Goal: Feedback & Contribution: Leave review/rating

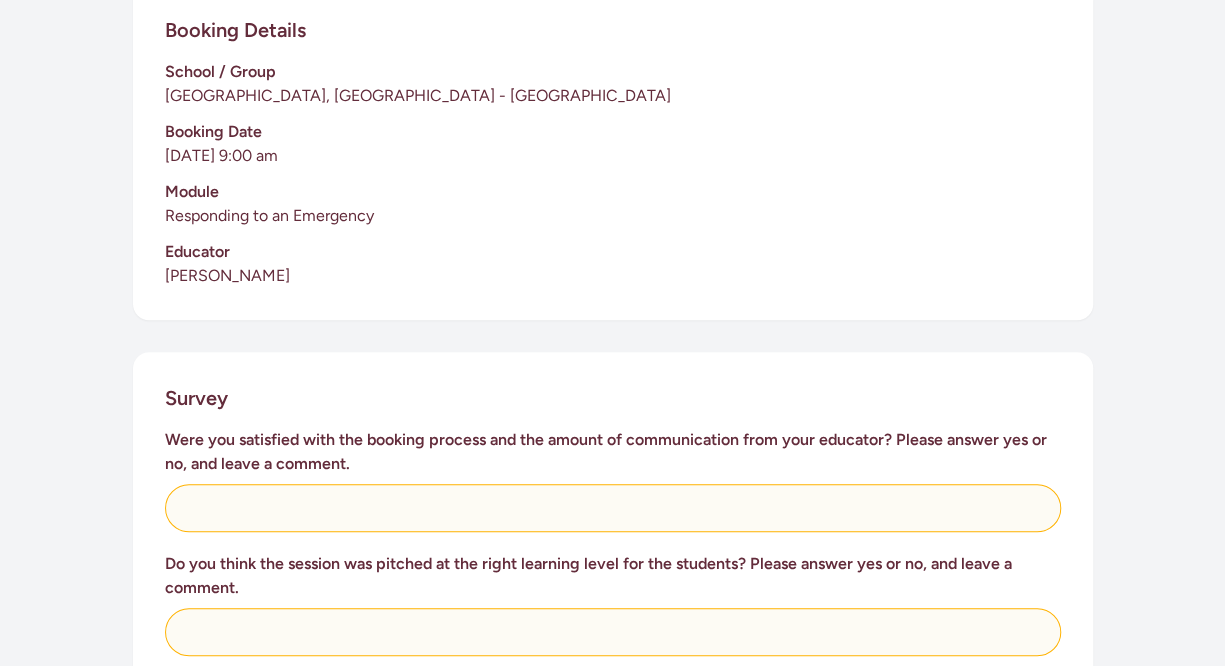
scroll to position [495, 0]
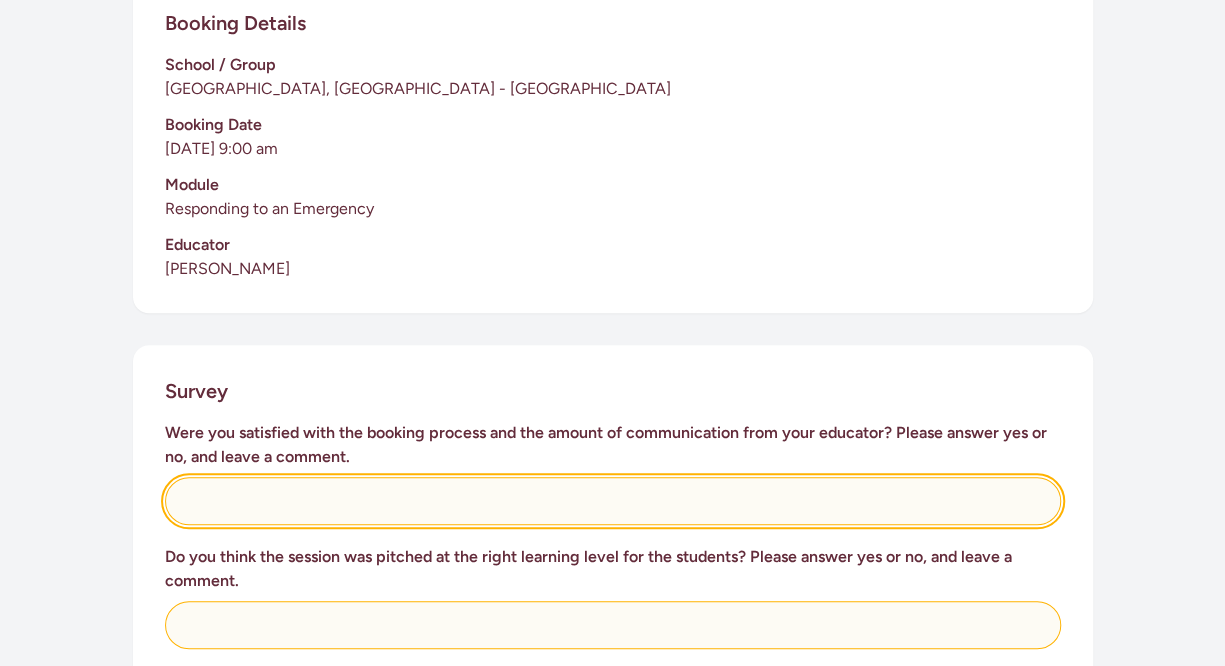
click at [213, 477] on input "text" at bounding box center [613, 501] width 896 height 48
type input "y"
type input "Y"
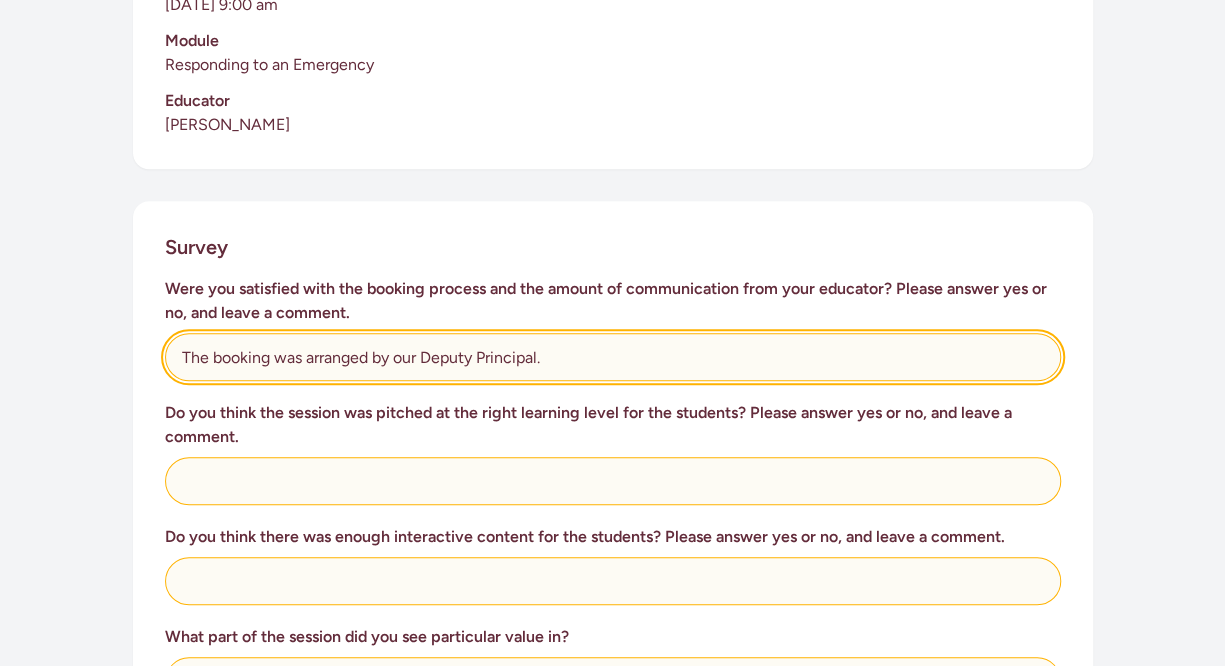
scroll to position [641, 0]
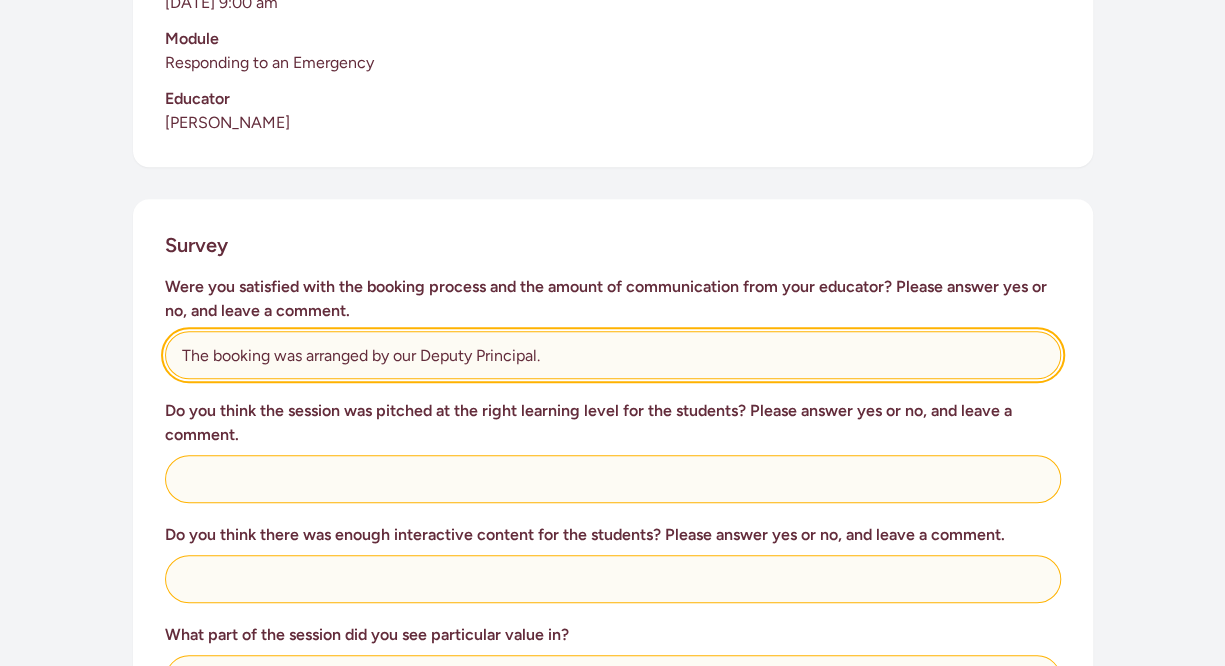
type input "The booking was arranged by our Deputy Principal."
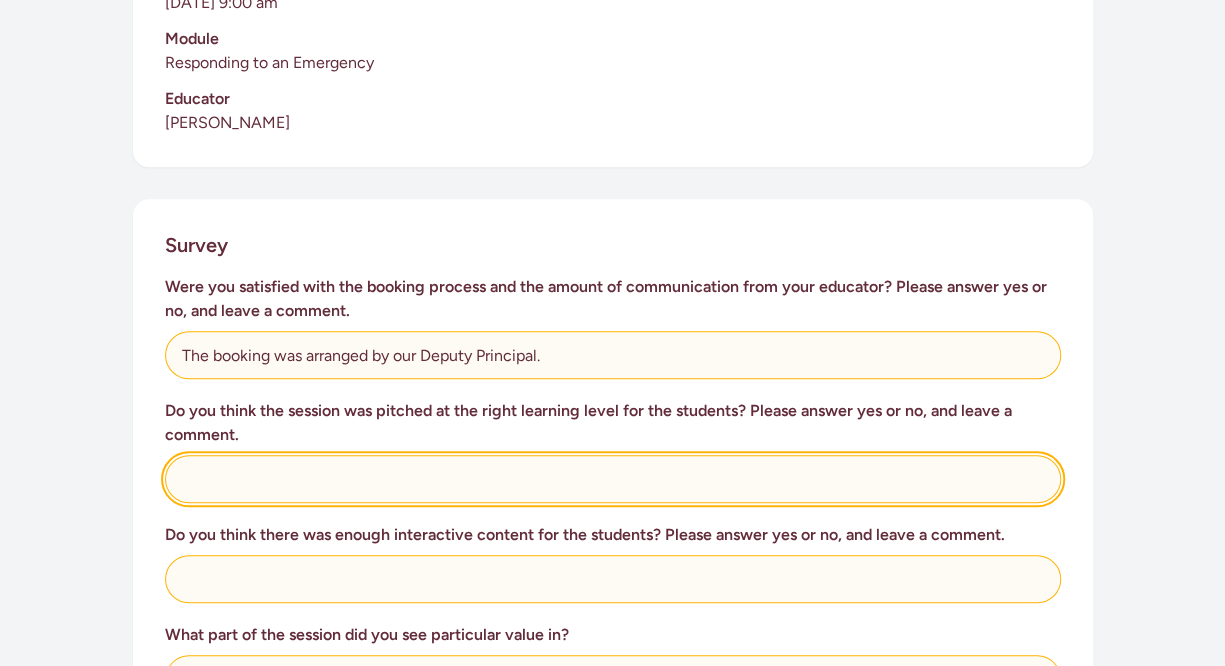
click at [193, 455] on input "text" at bounding box center [613, 479] width 896 height 48
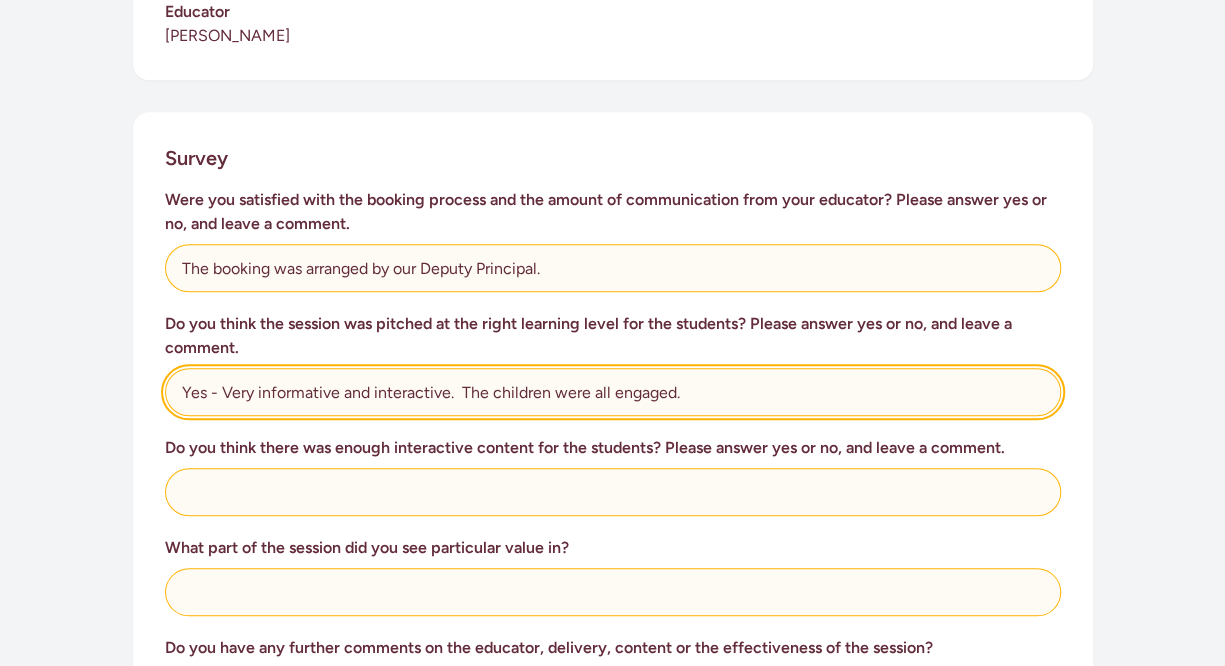
scroll to position [731, 0]
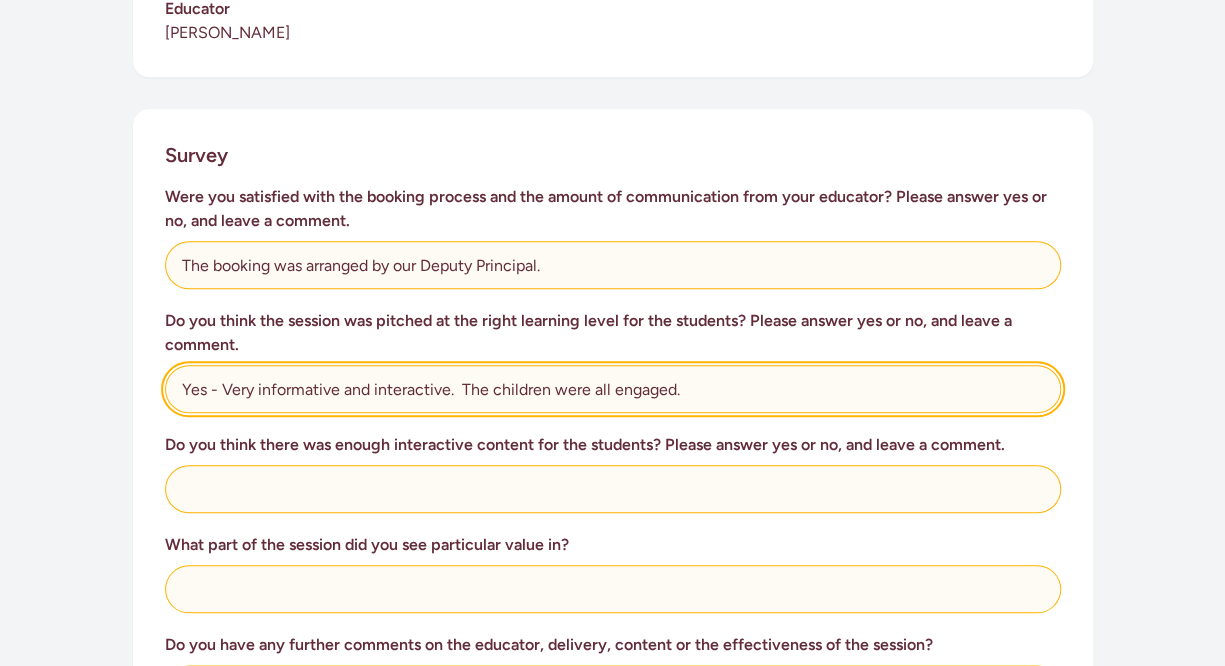
type input "Yes - Very informative and interactive. The children were all engaged."
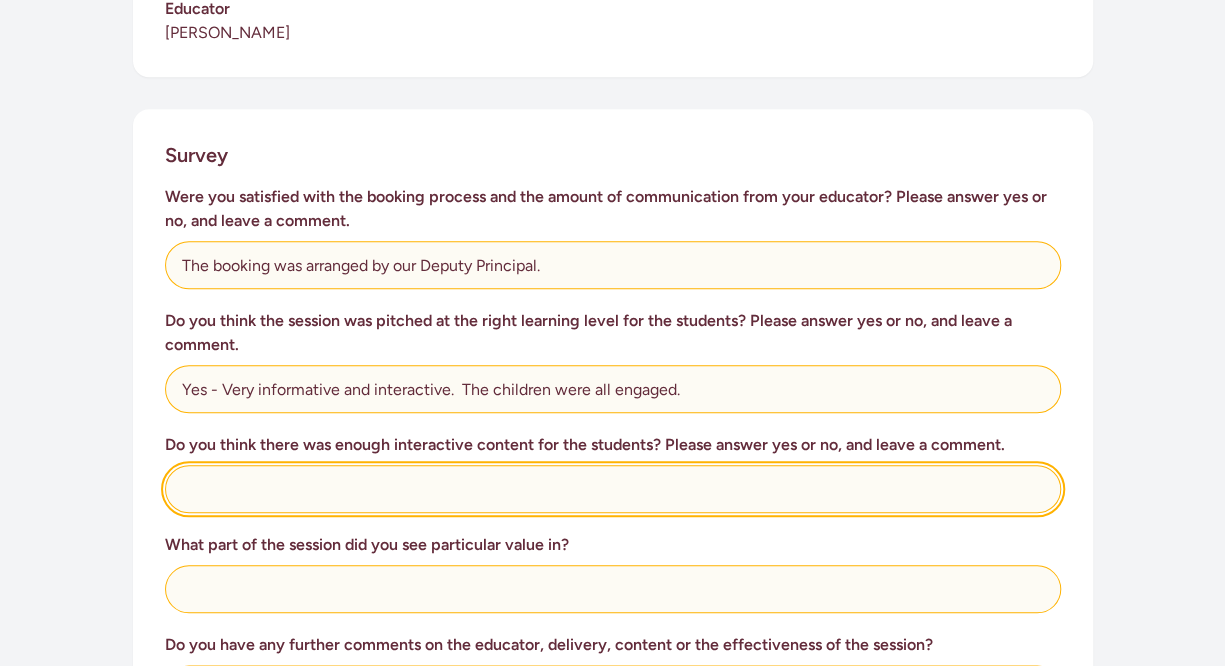
click at [185, 465] on input "text" at bounding box center [613, 489] width 896 height 48
type input "Yes - A well planned session."
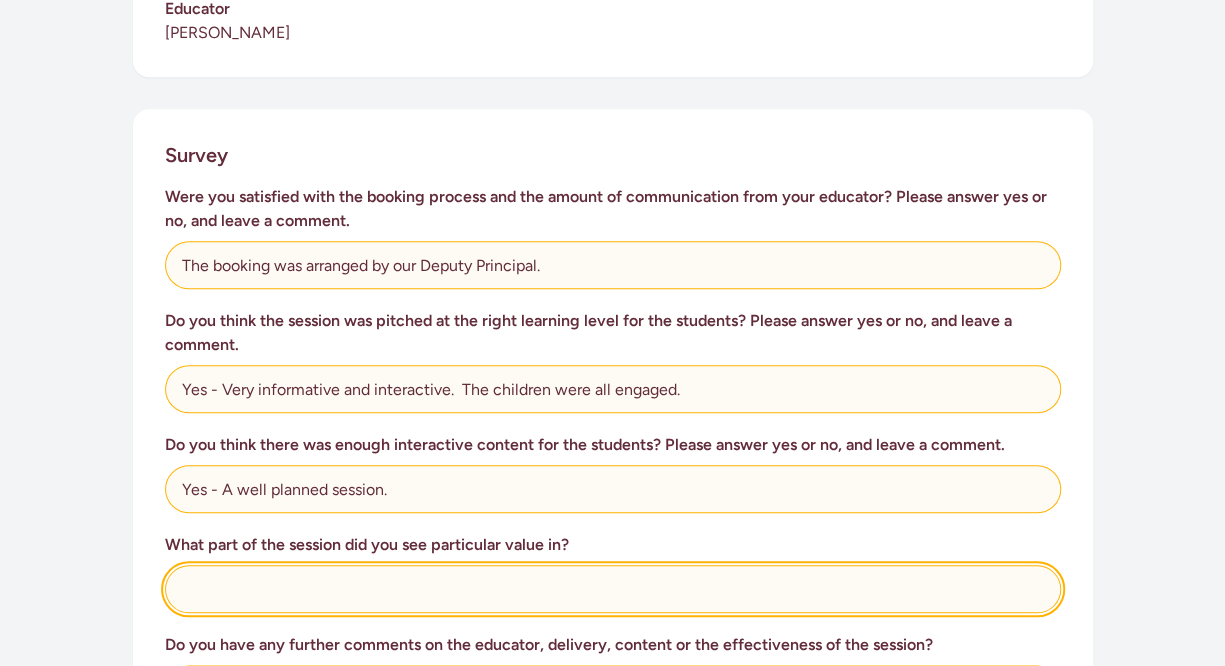
click at [205, 565] on input "text" at bounding box center [613, 589] width 896 height 48
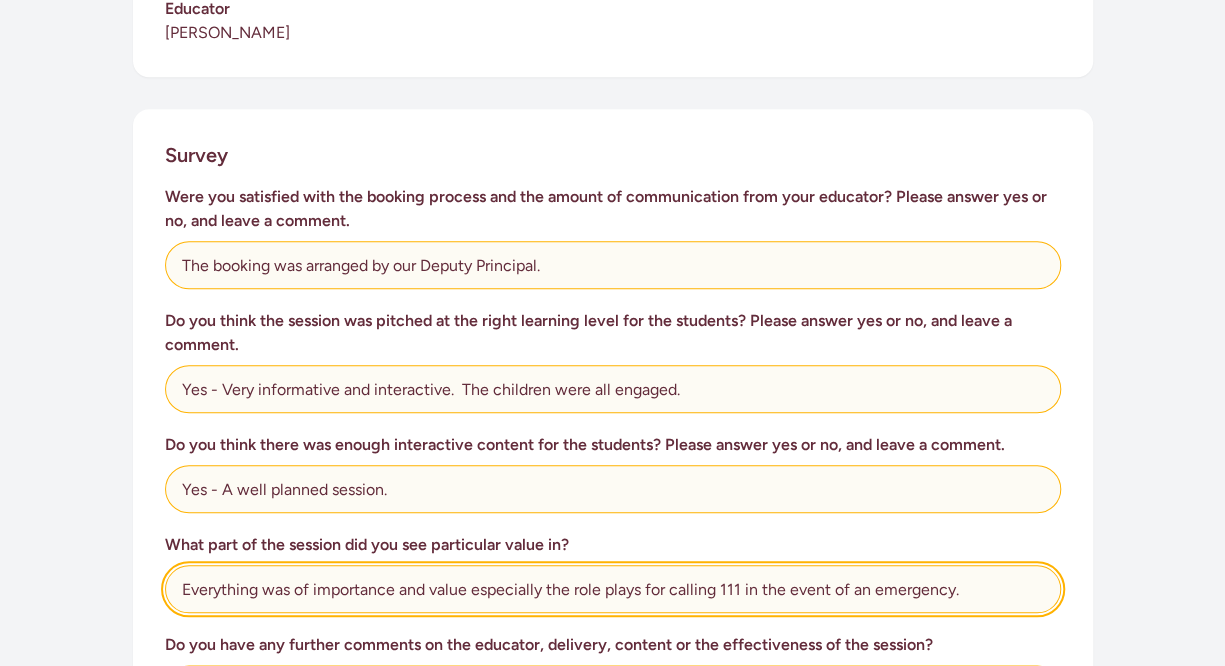
type input "Everything was of importance and value especially the role plays for calling 11…"
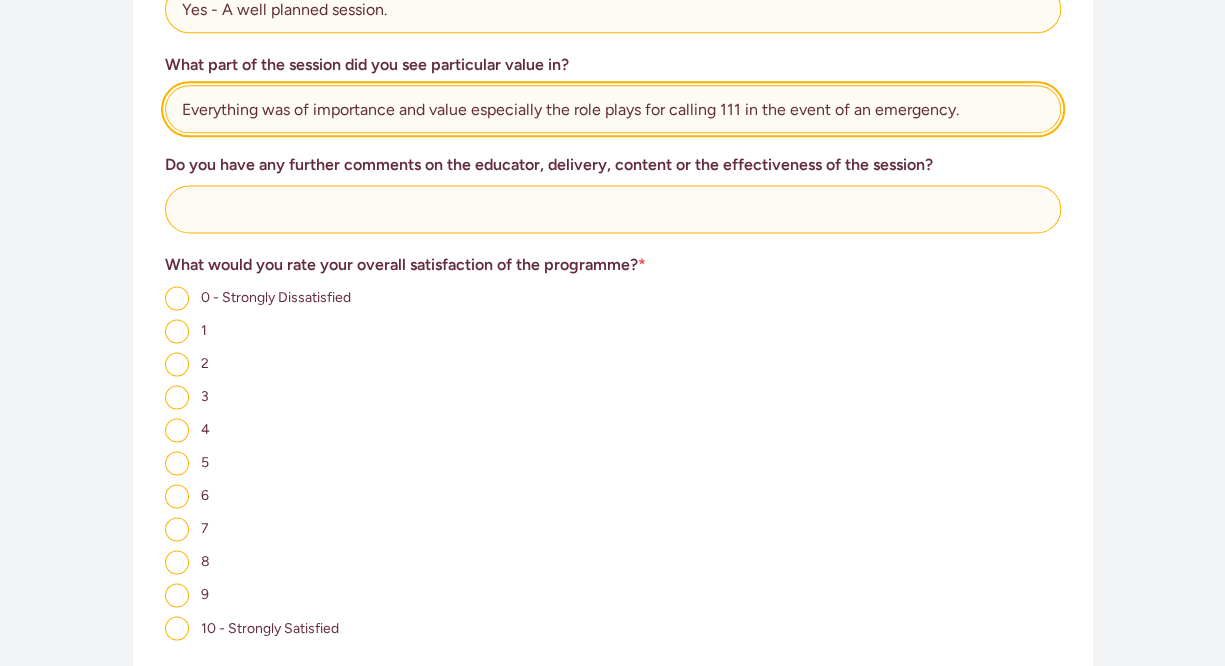
scroll to position [1206, 0]
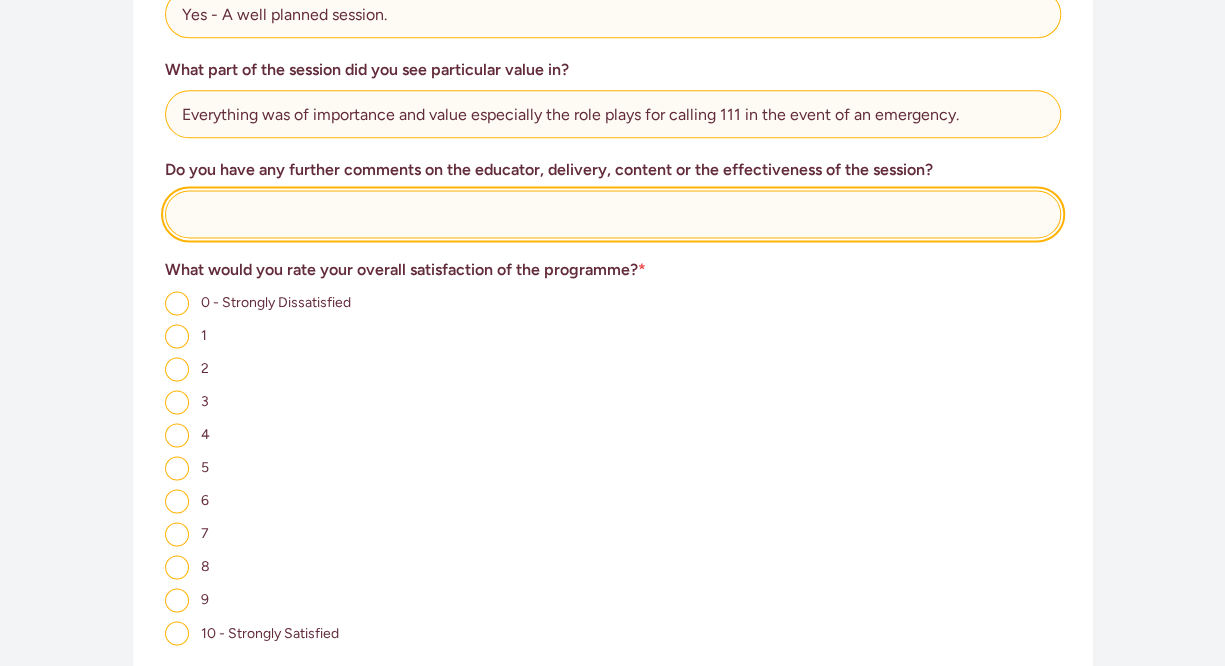
click at [192, 193] on input "text" at bounding box center [613, 214] width 896 height 48
type input "[PERSON_NAME] was simply fantastic. Thank you for the session."
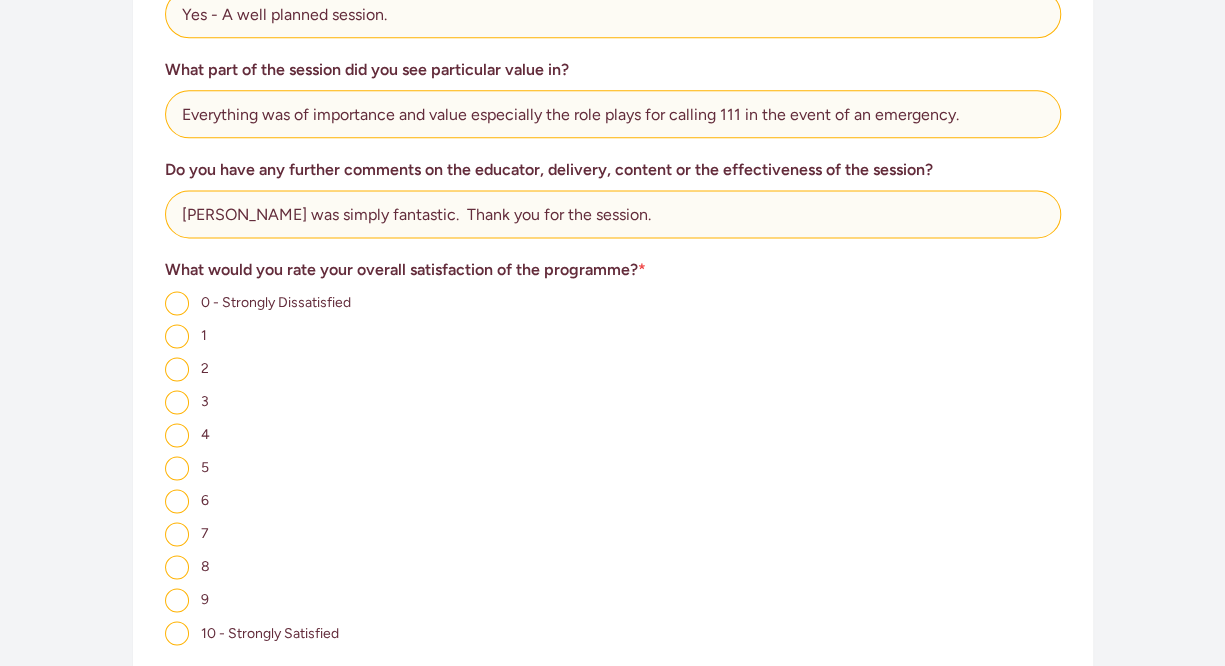
click at [172, 621] on input "10 - Strongly Satisfied" at bounding box center [177, 633] width 24 height 24
radio input "true"
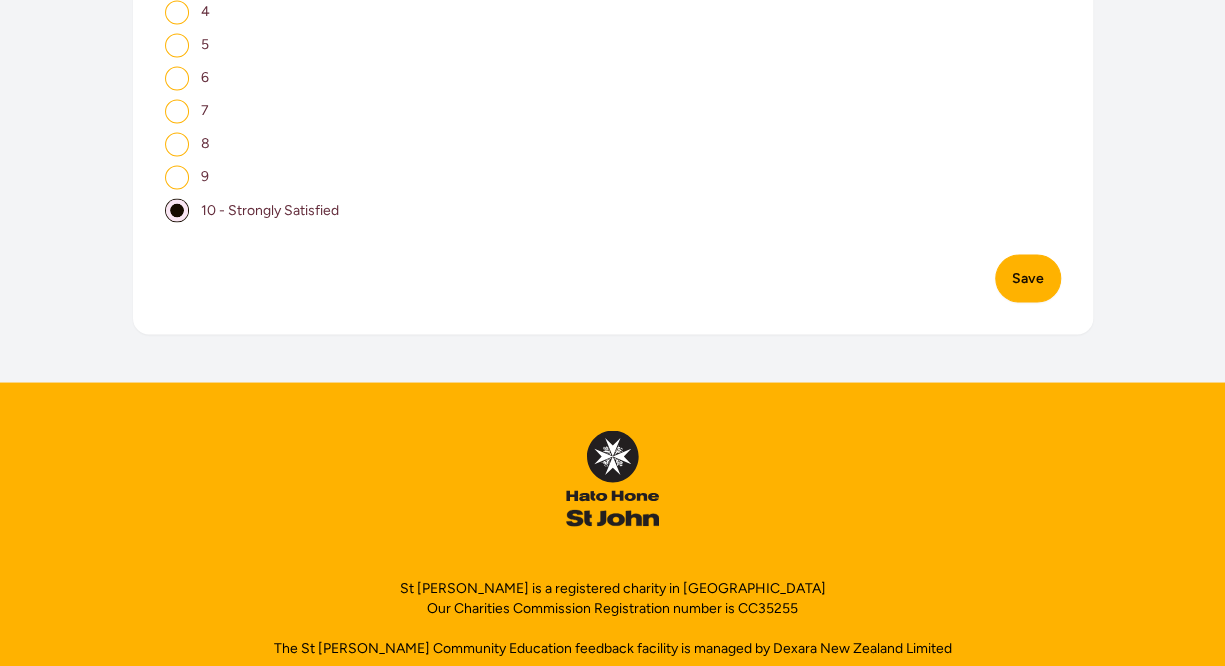
scroll to position [1630, 0]
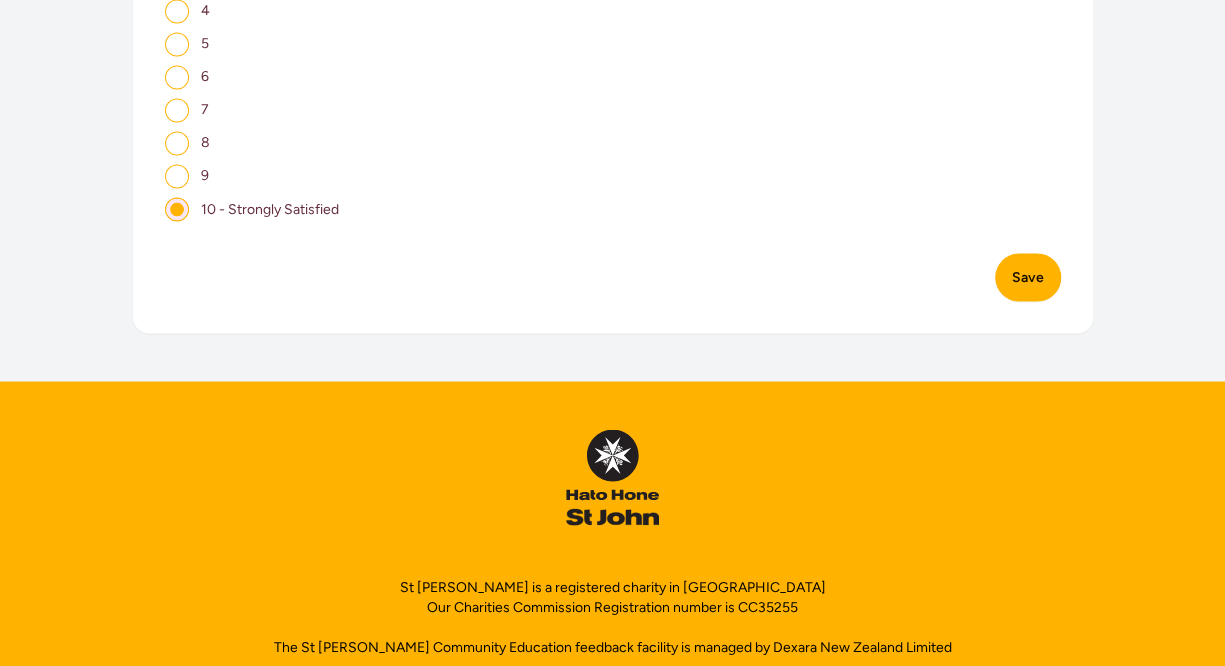
click at [1028, 257] on button "Save" at bounding box center [1028, 277] width 66 height 48
